Goal: Information Seeking & Learning: Understand process/instructions

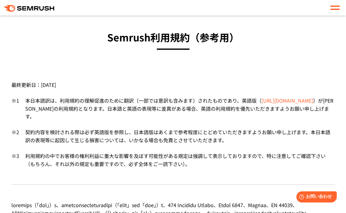
scroll to position [41, 0]
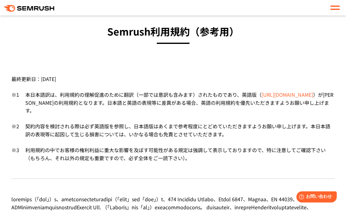
click at [262, 98] on link "[URL][DOMAIN_NAME]" at bounding box center [288, 94] width 52 height 7
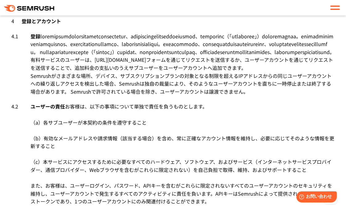
scroll to position [1534, 0]
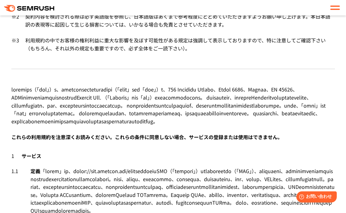
scroll to position [155, 0]
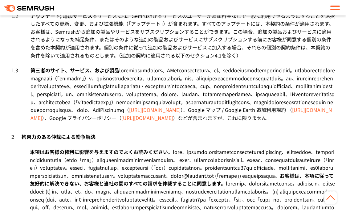
scroll to position [359, 0]
